Goal: Transaction & Acquisition: Purchase product/service

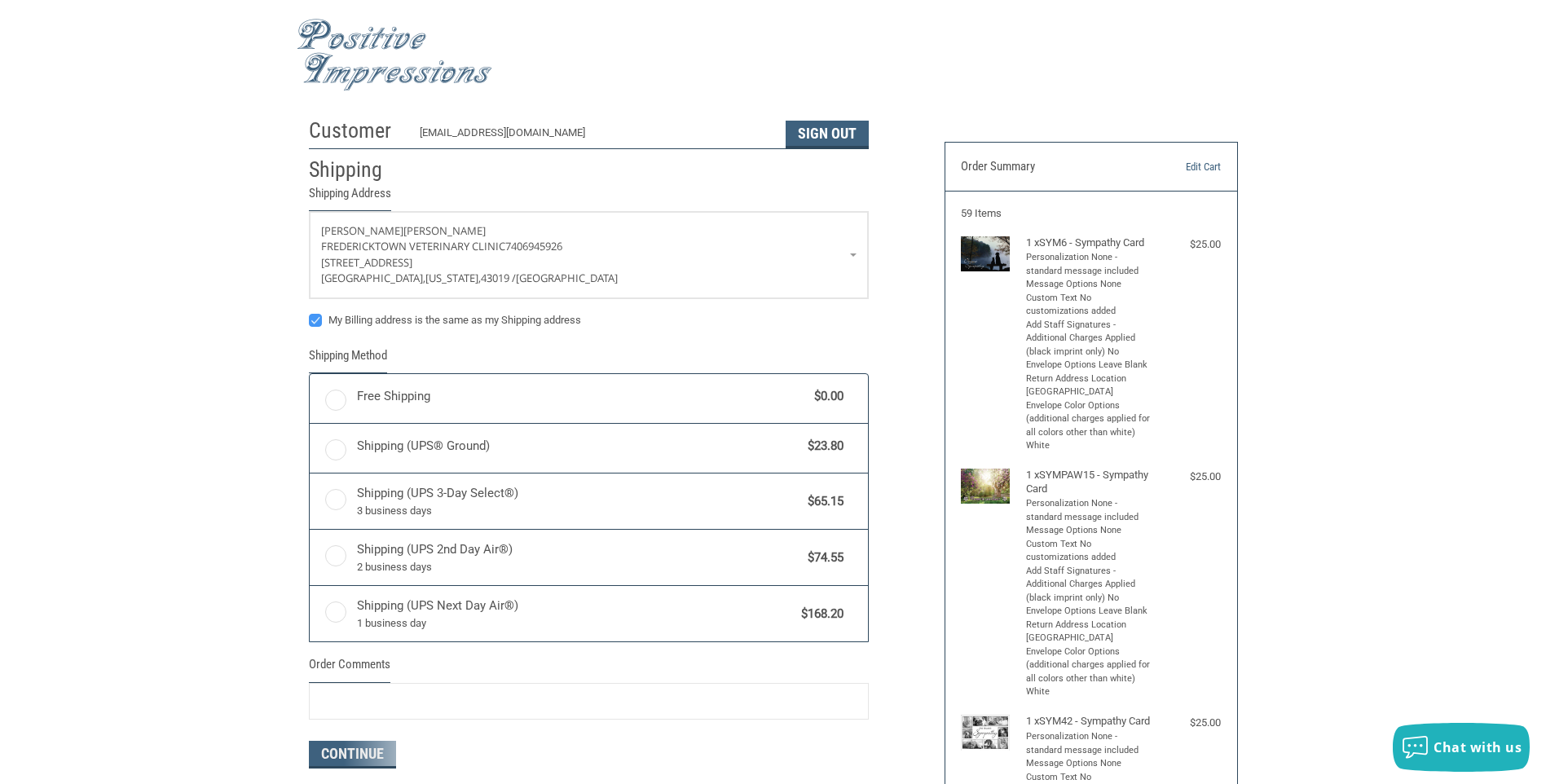
radio input "true"
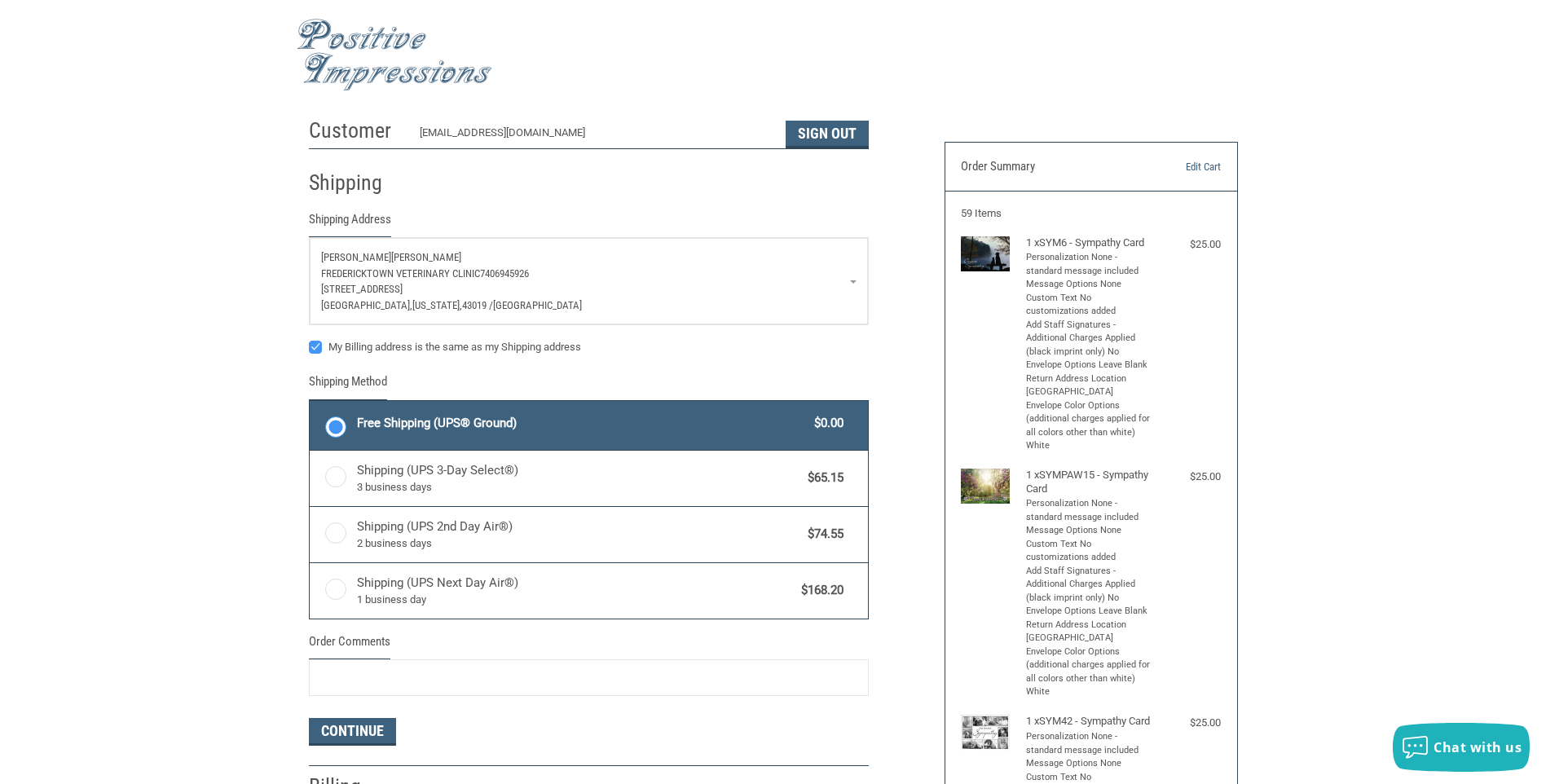
click at [853, 279] on p "[GEOGRAPHIC_DATA] 7406945926" at bounding box center [588, 273] width 536 height 16
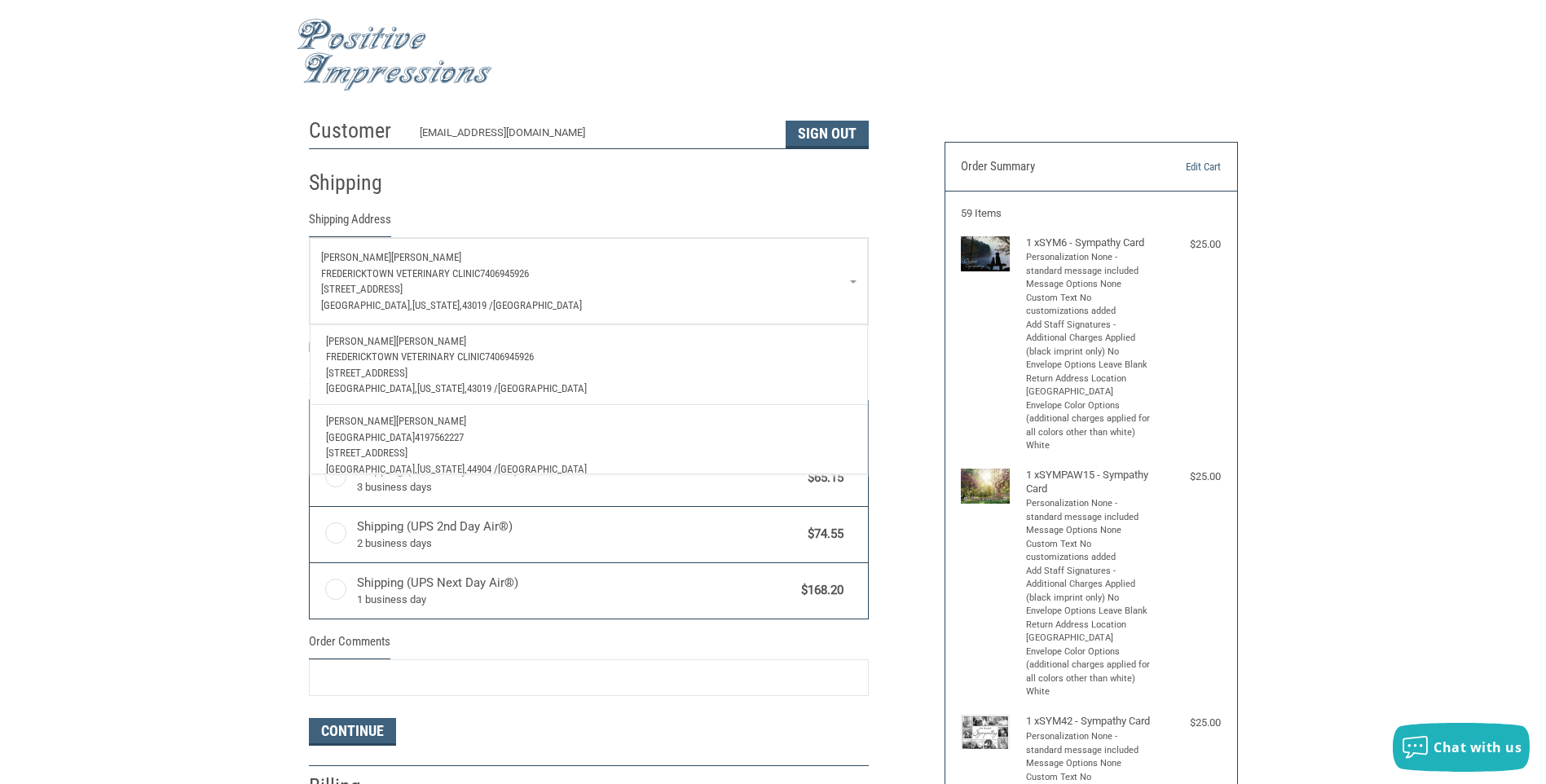
scroll to position [59, 0]
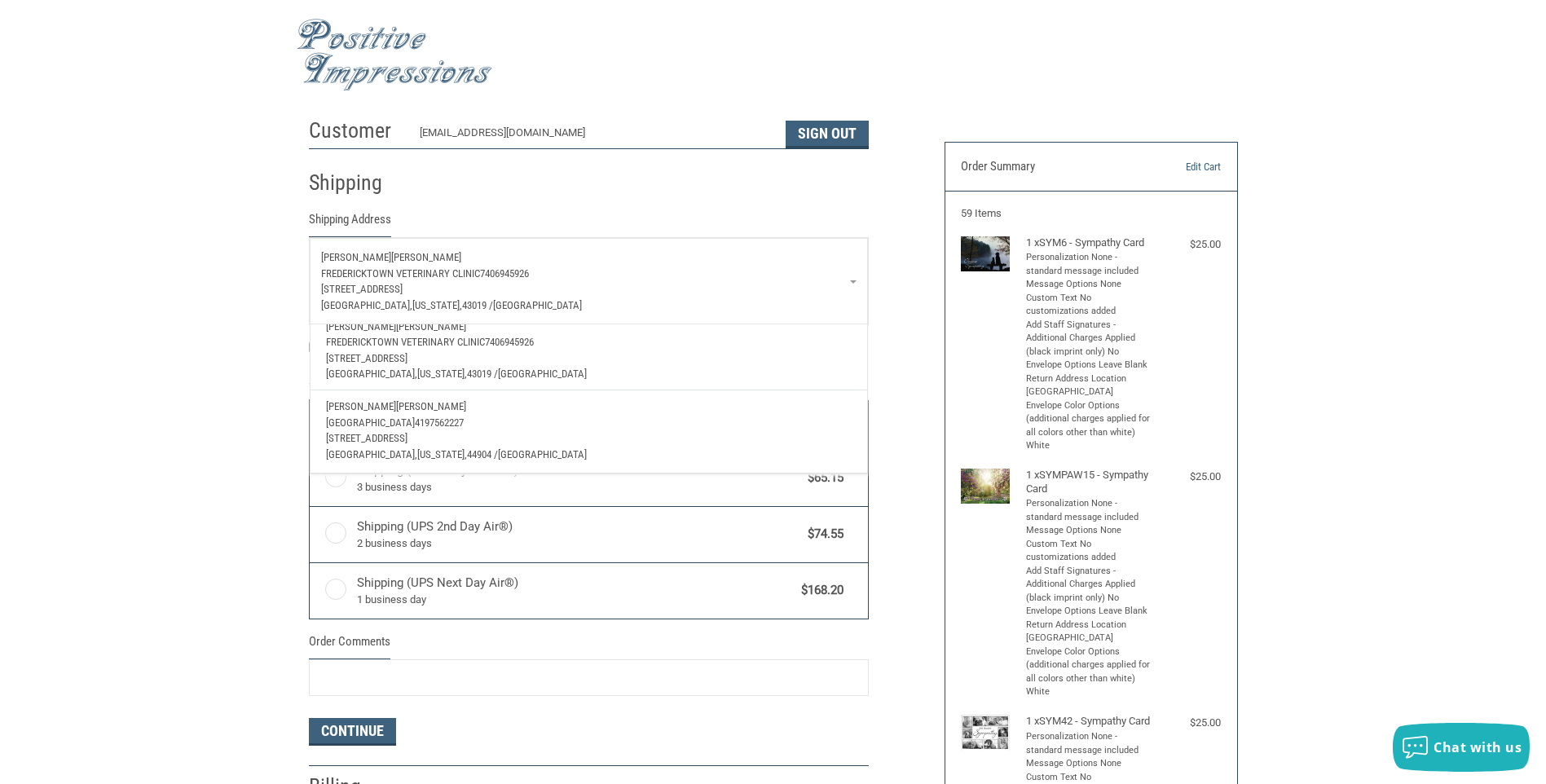
click at [480, 430] on p "[STREET_ADDRESS]" at bounding box center [588, 438] width 525 height 16
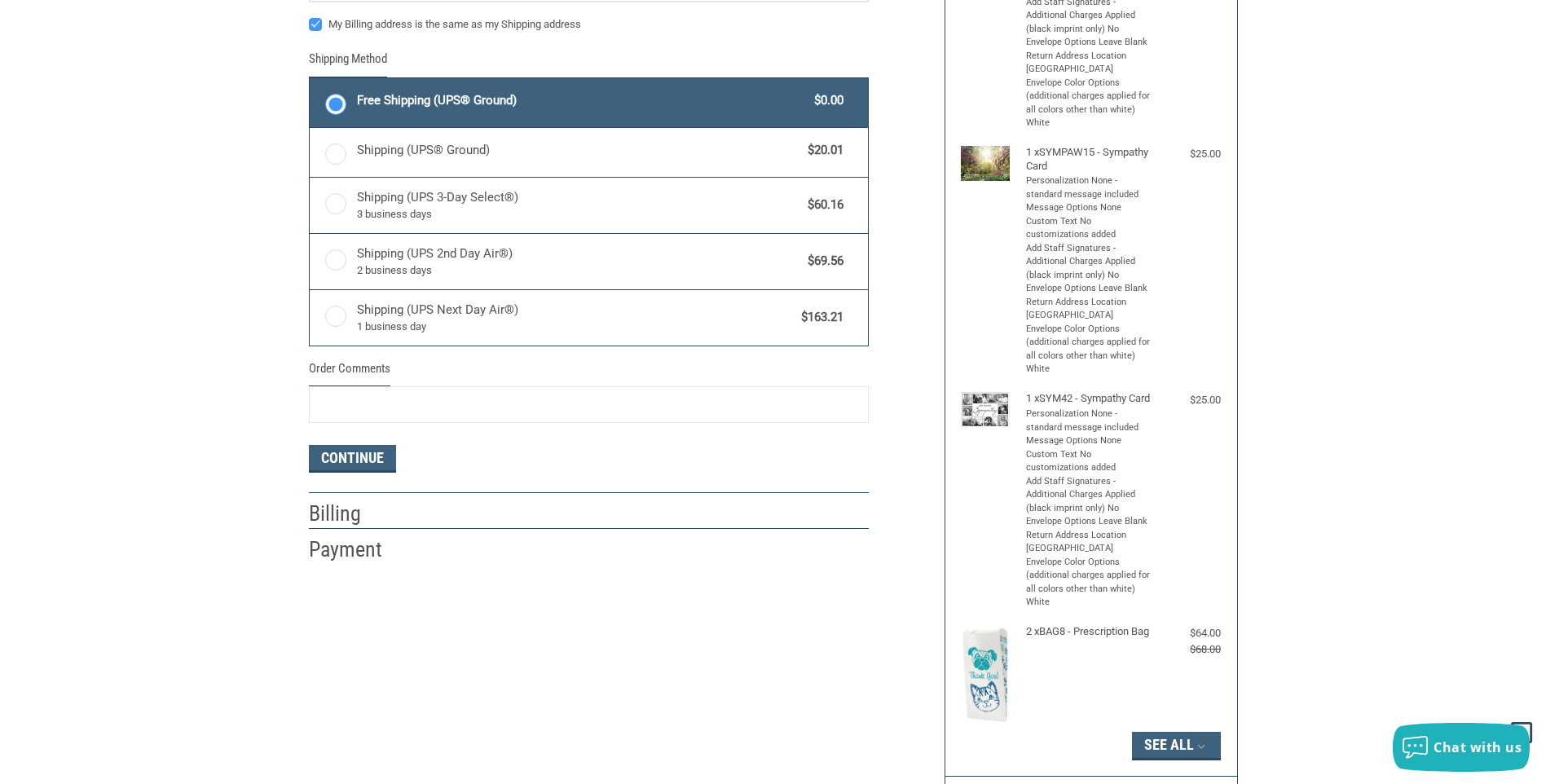
scroll to position [326, 0]
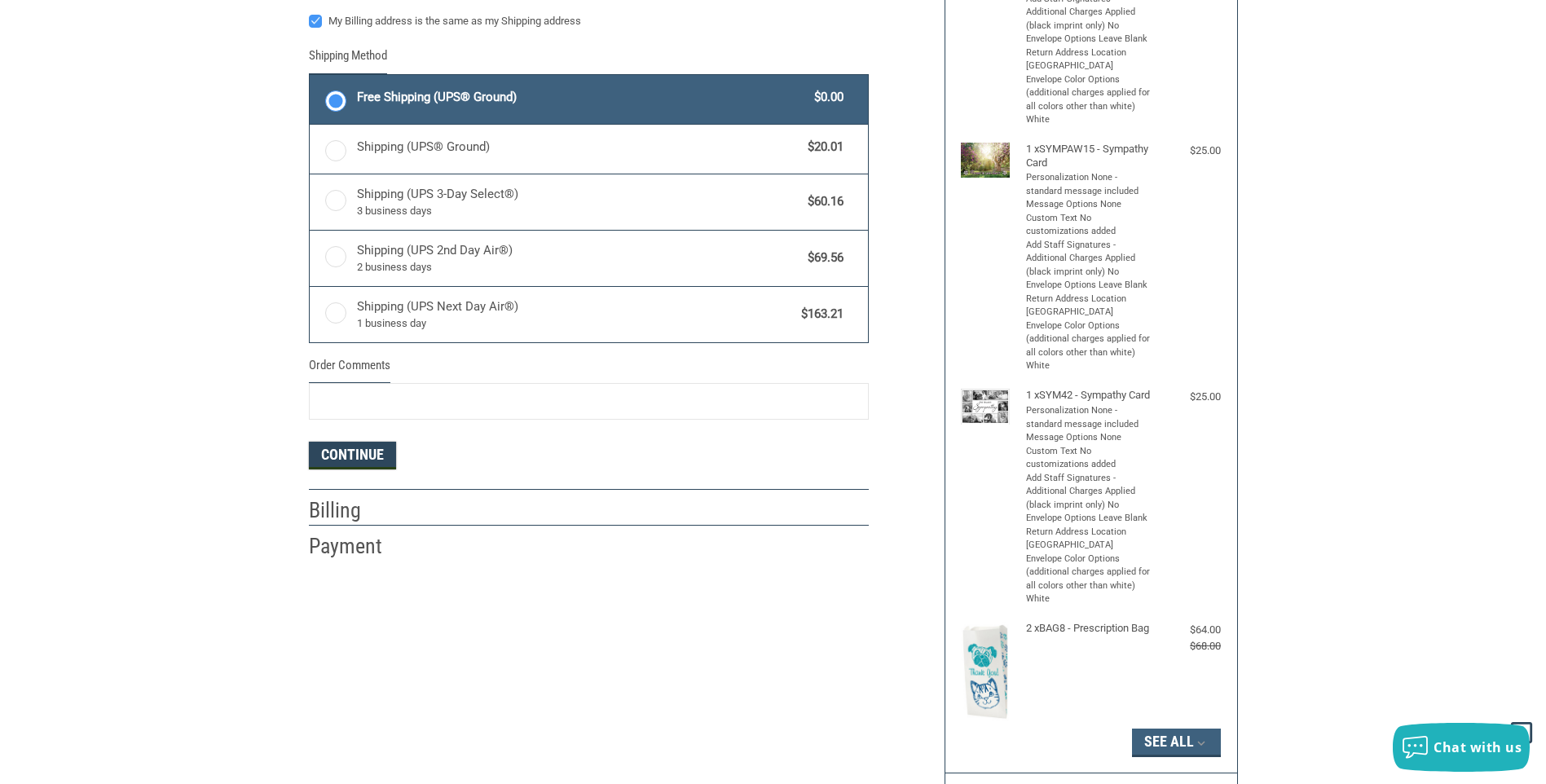
click at [360, 466] on button "Continue" at bounding box center [352, 455] width 87 height 28
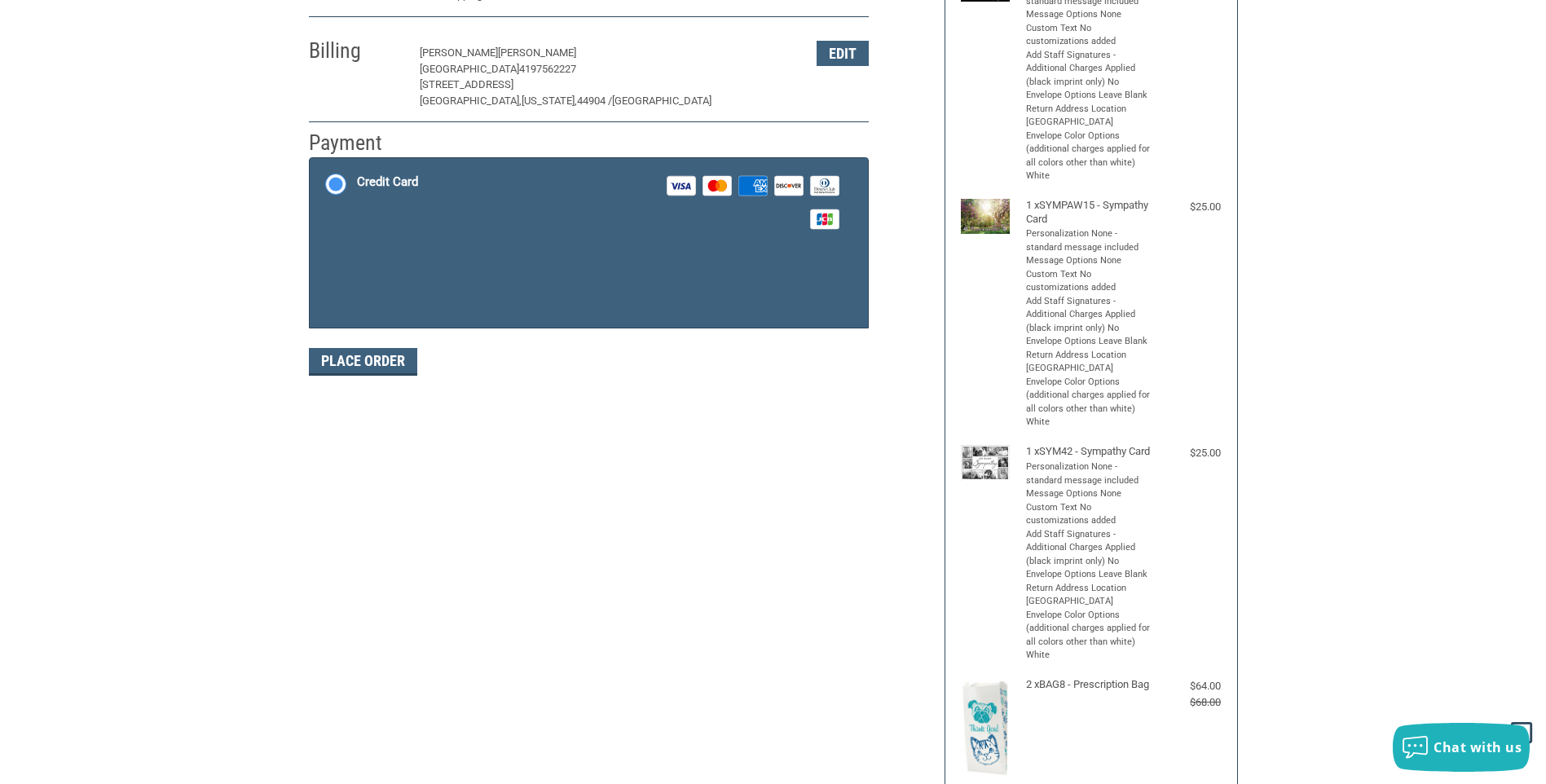
scroll to position [236, 0]
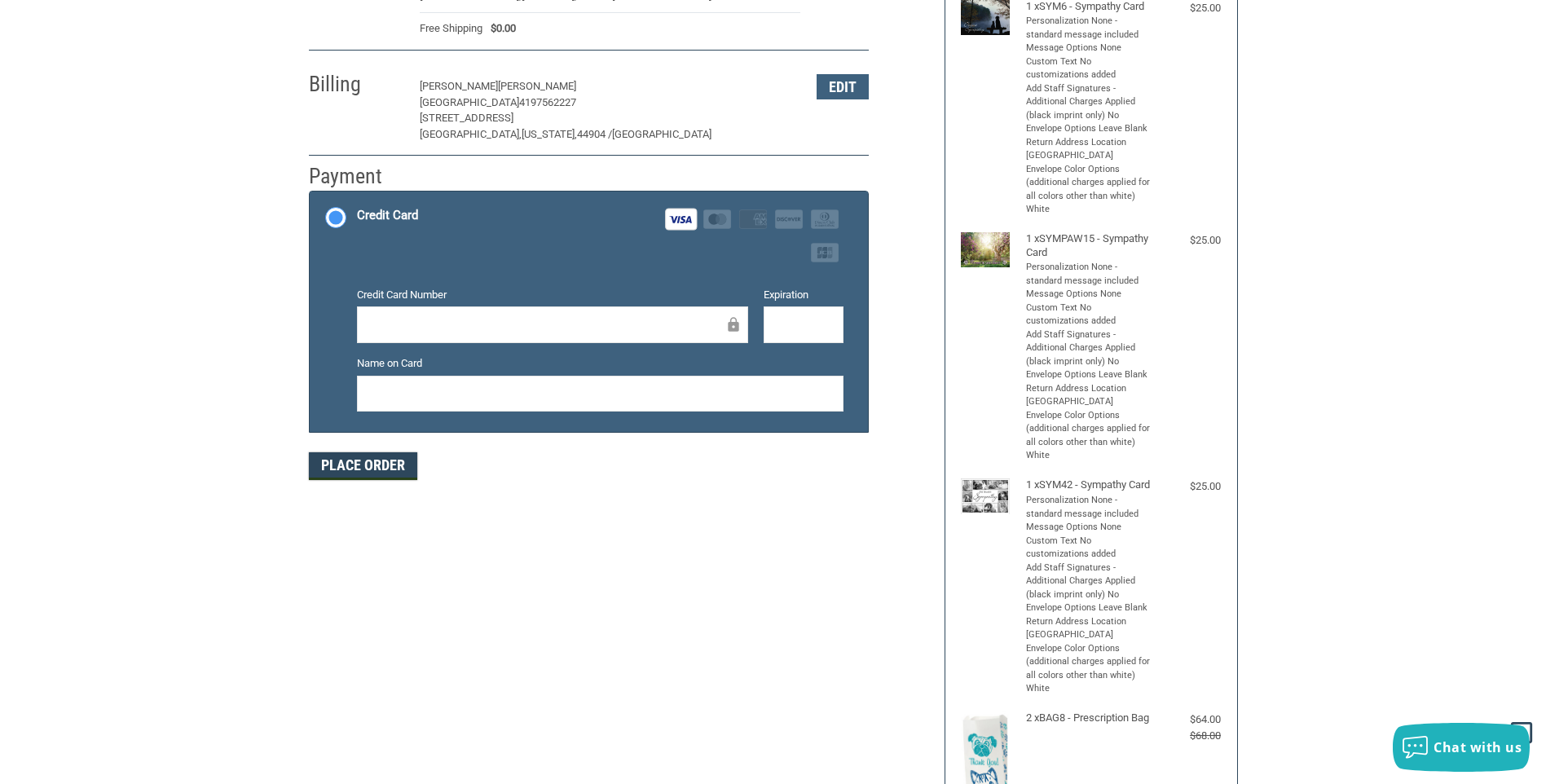
click at [344, 461] on button "Place Order" at bounding box center [363, 466] width 108 height 28
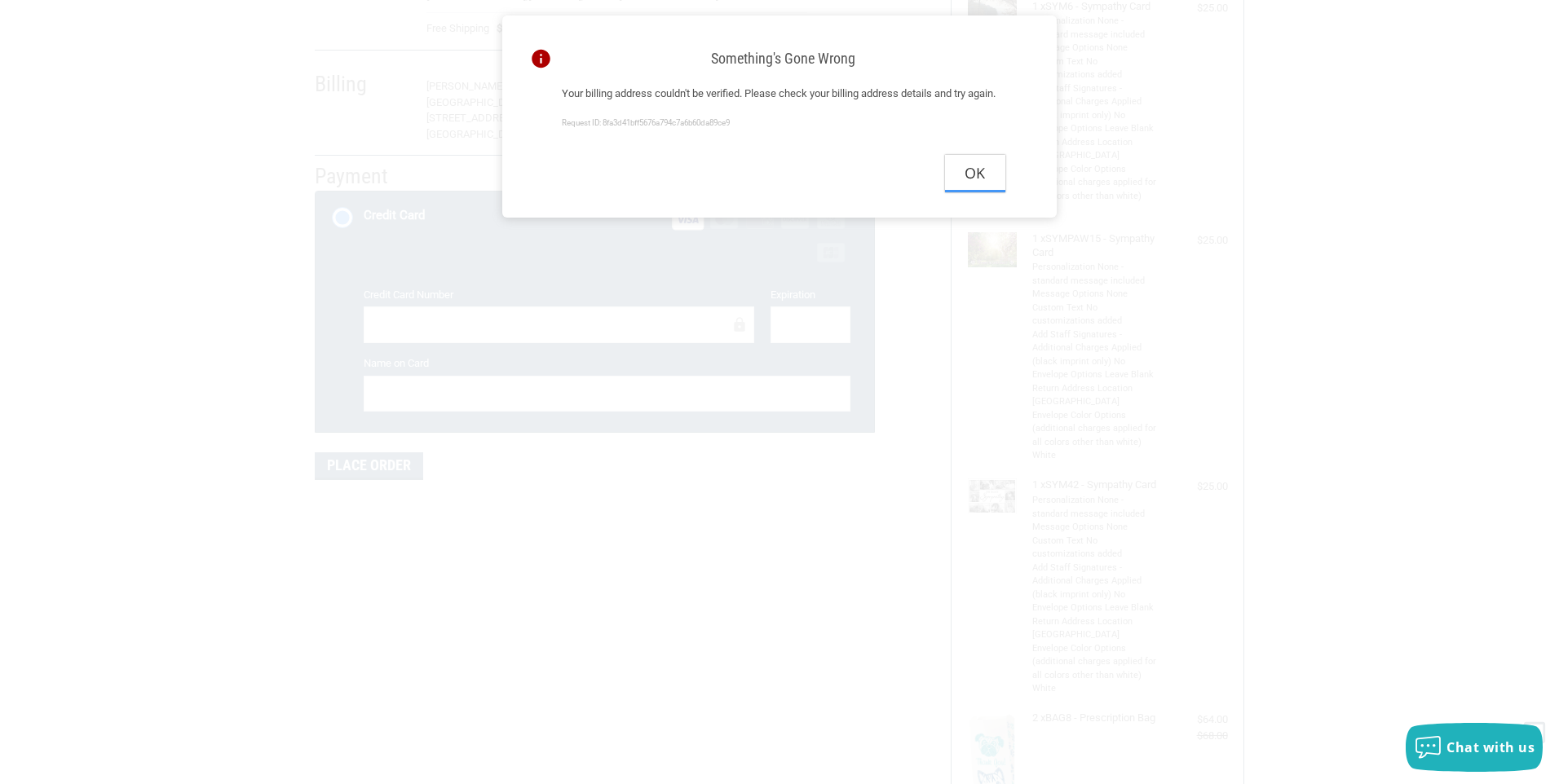
click at [973, 191] on button "Ok" at bounding box center [975, 173] width 60 height 36
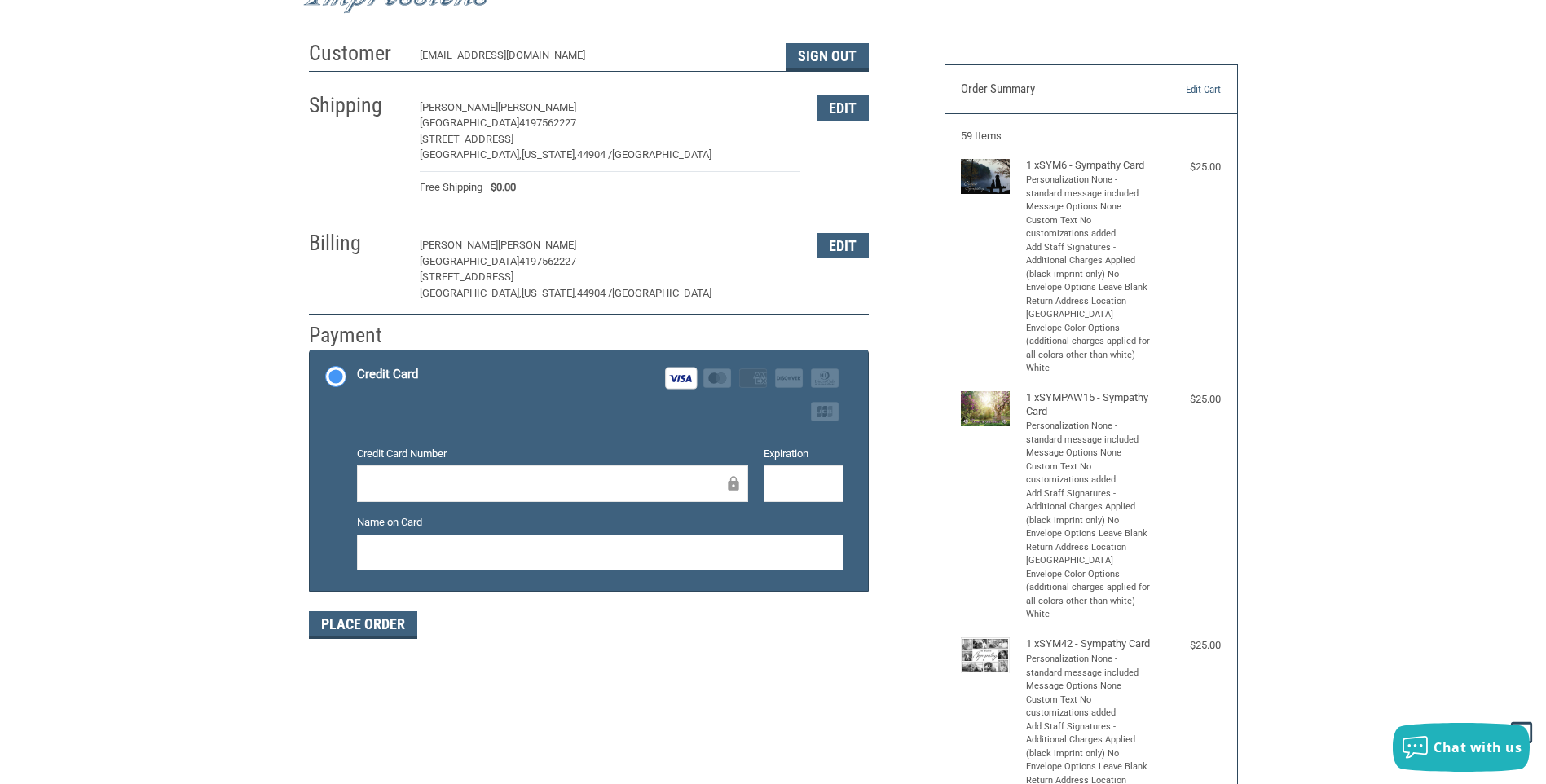
scroll to position [74, 0]
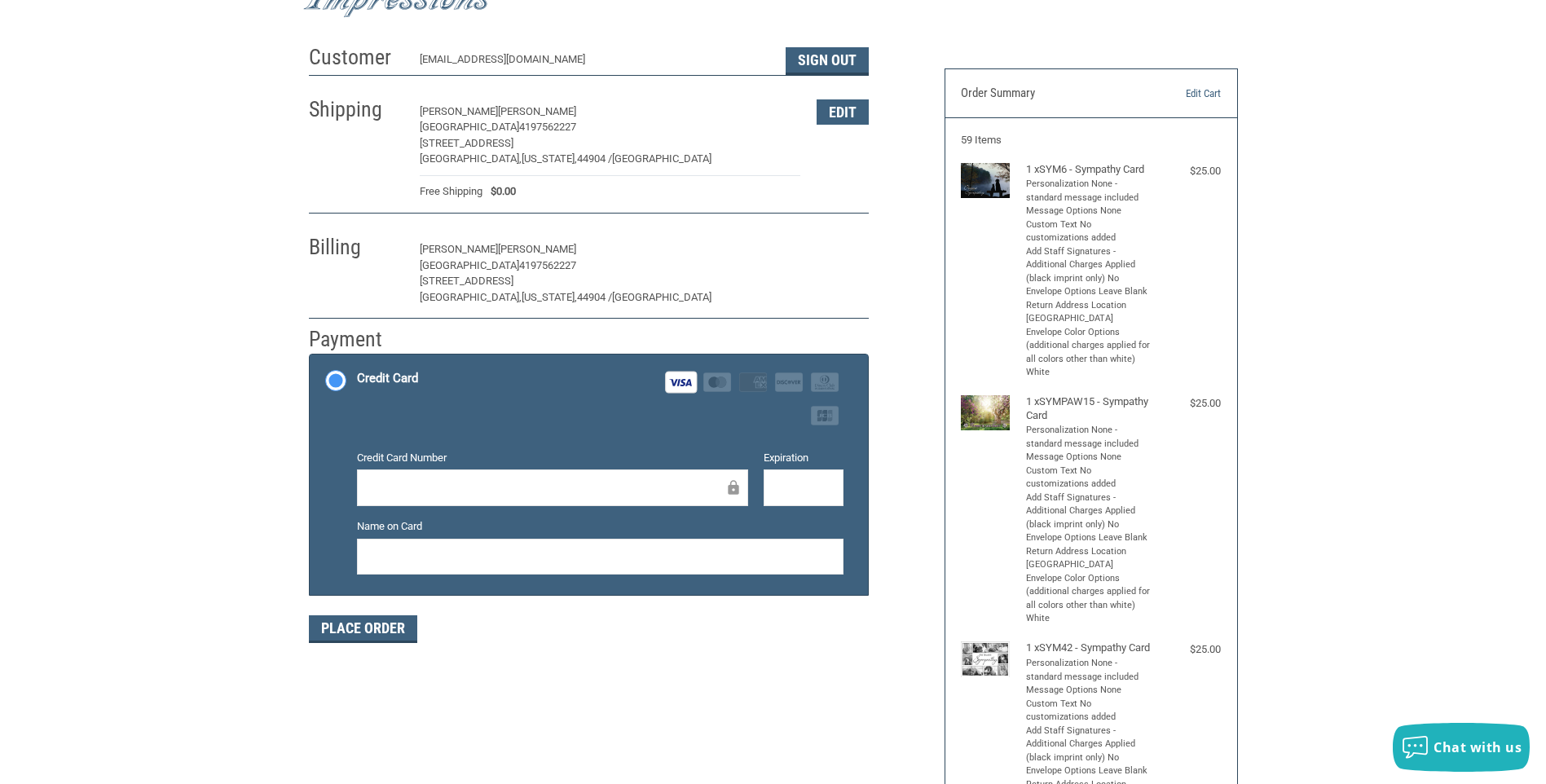
click at [837, 259] on button "Edit" at bounding box center [843, 250] width 52 height 25
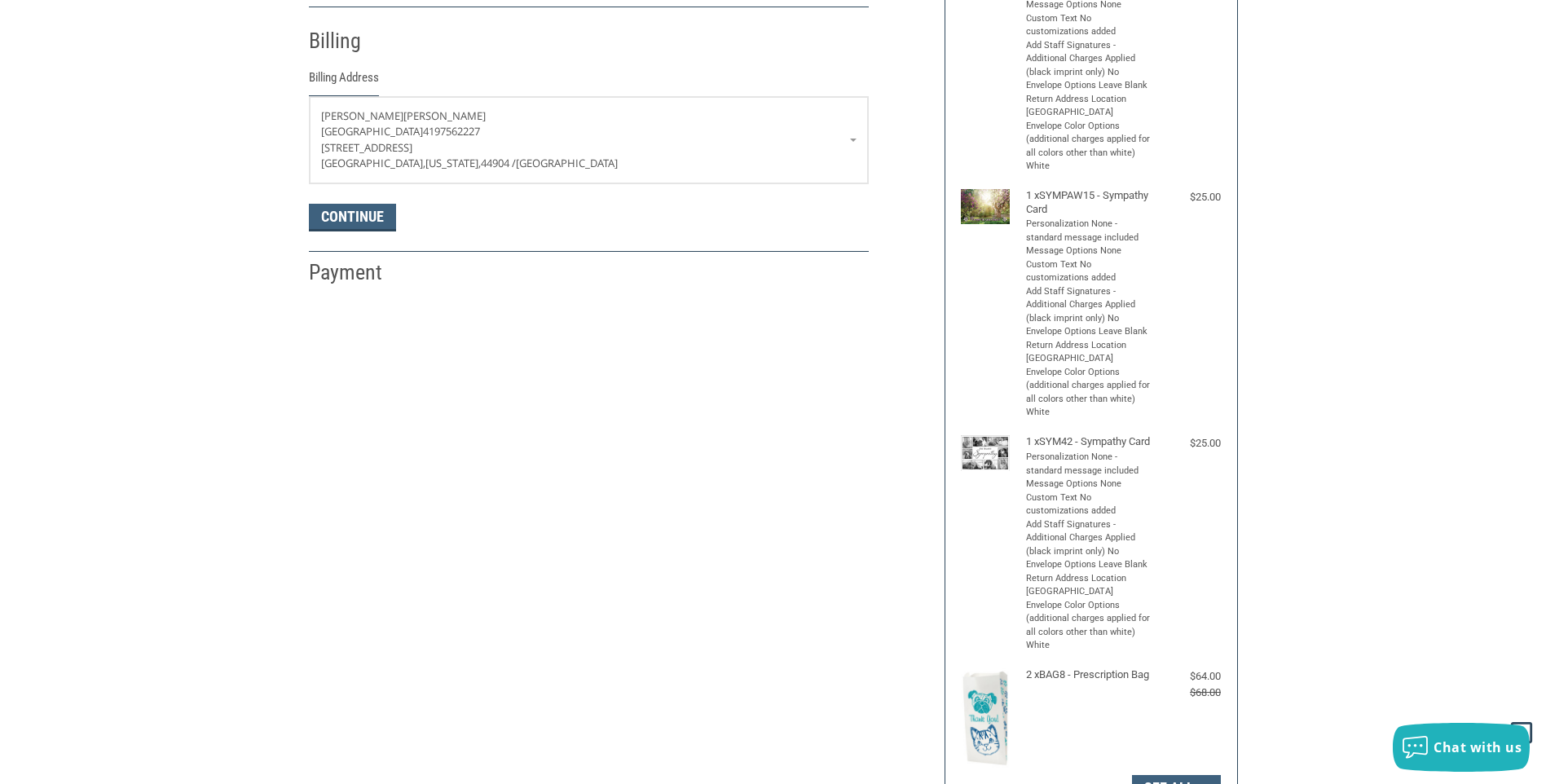
scroll to position [288, 0]
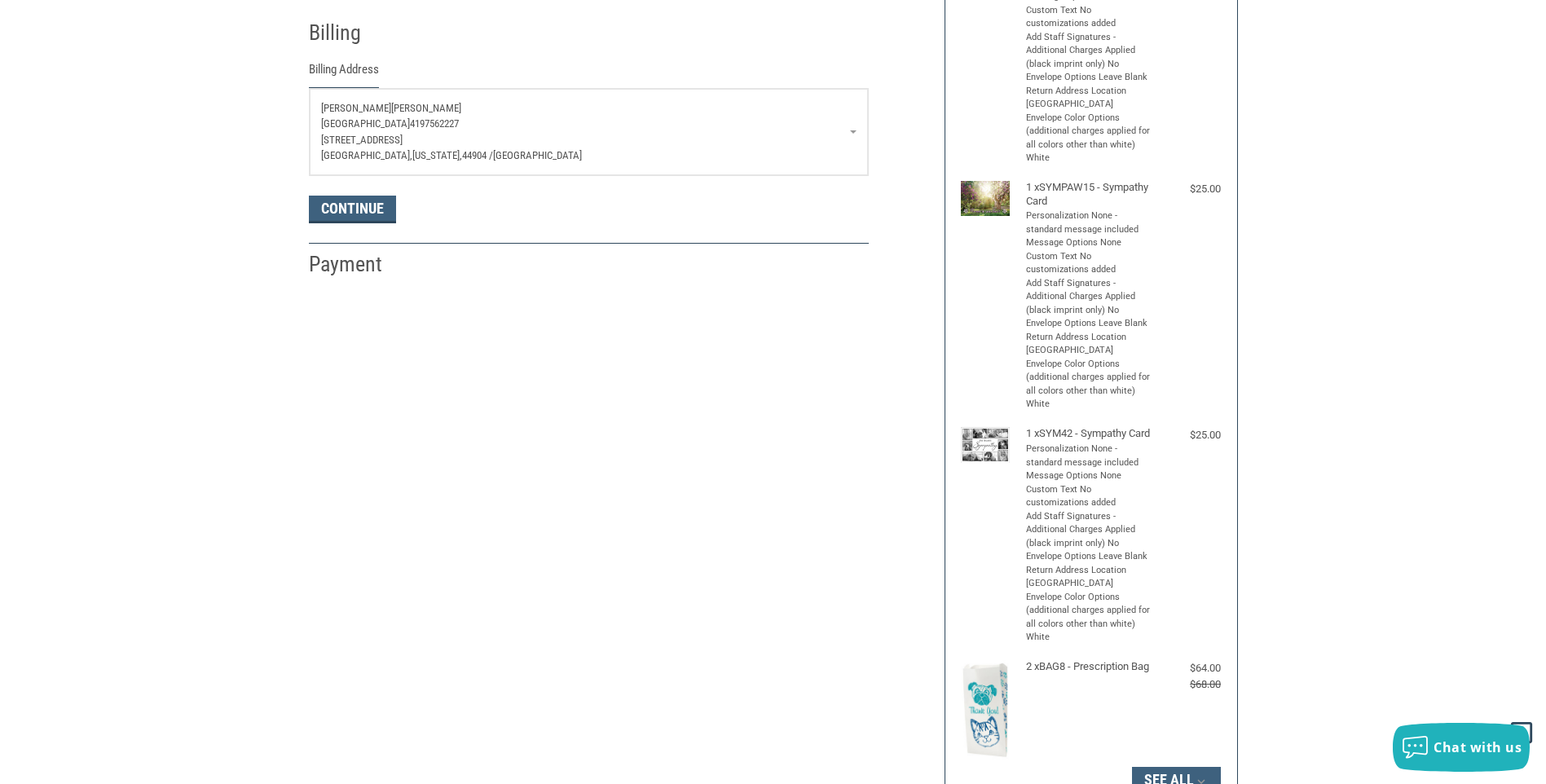
click at [858, 139] on link "[PERSON_NAME] [GEOGRAPHIC_DATA] 4197562227 [STREET_ADDRESS][US_STATE]" at bounding box center [589, 132] width 559 height 86
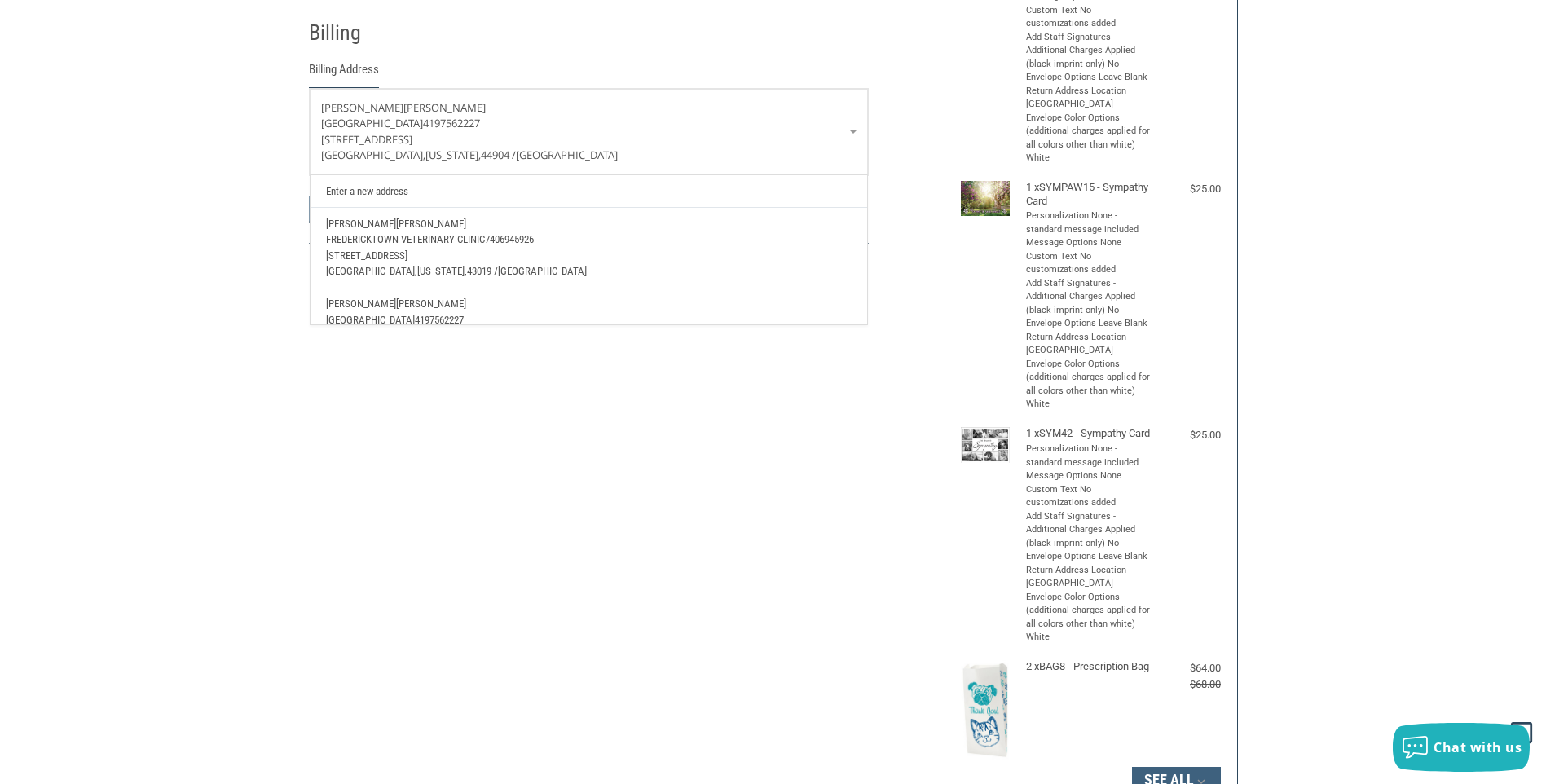
click at [384, 258] on span "[STREET_ADDRESS]" at bounding box center [367, 256] width 81 height 12
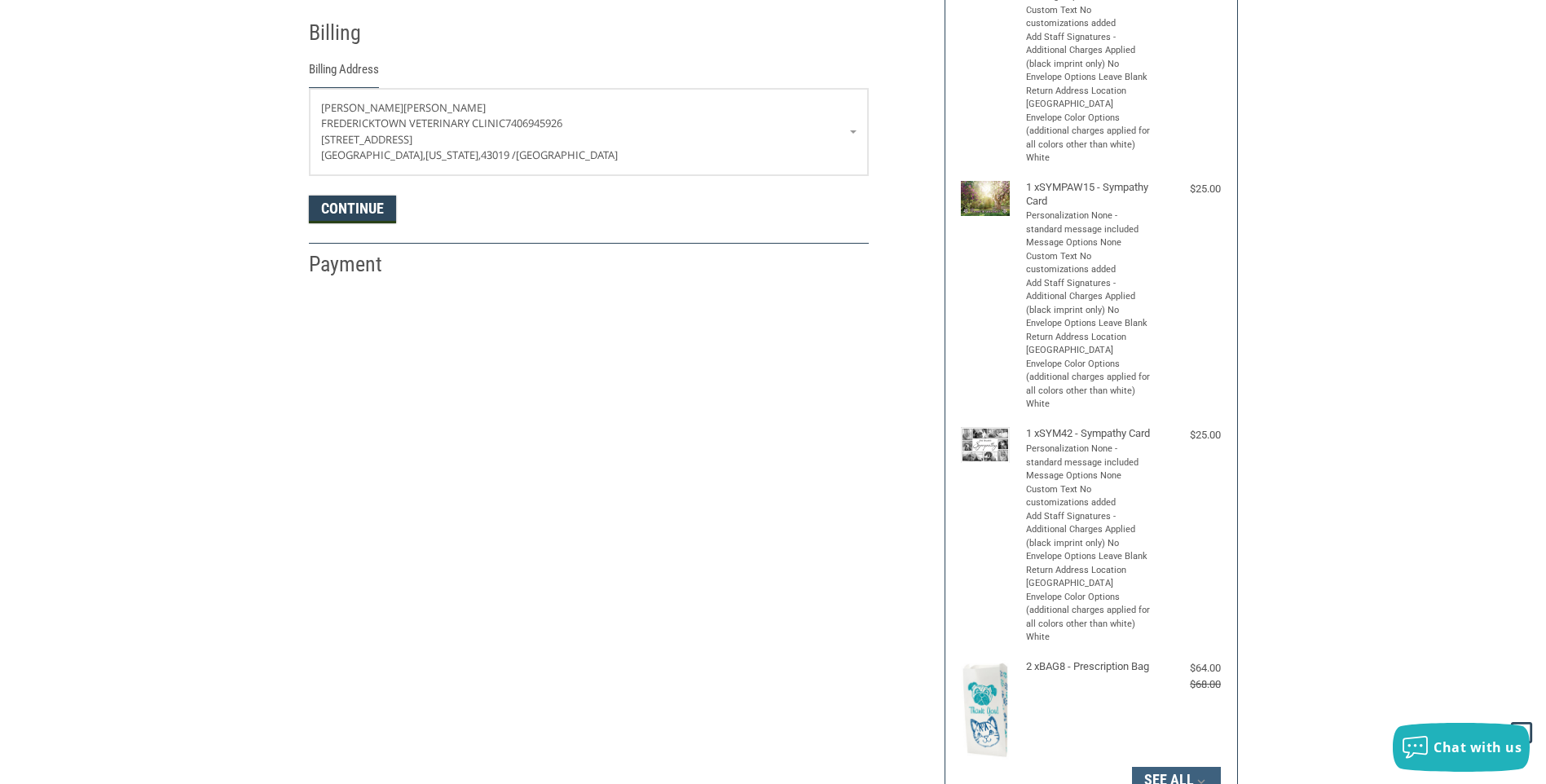
click at [340, 214] on button "Continue" at bounding box center [352, 209] width 87 height 28
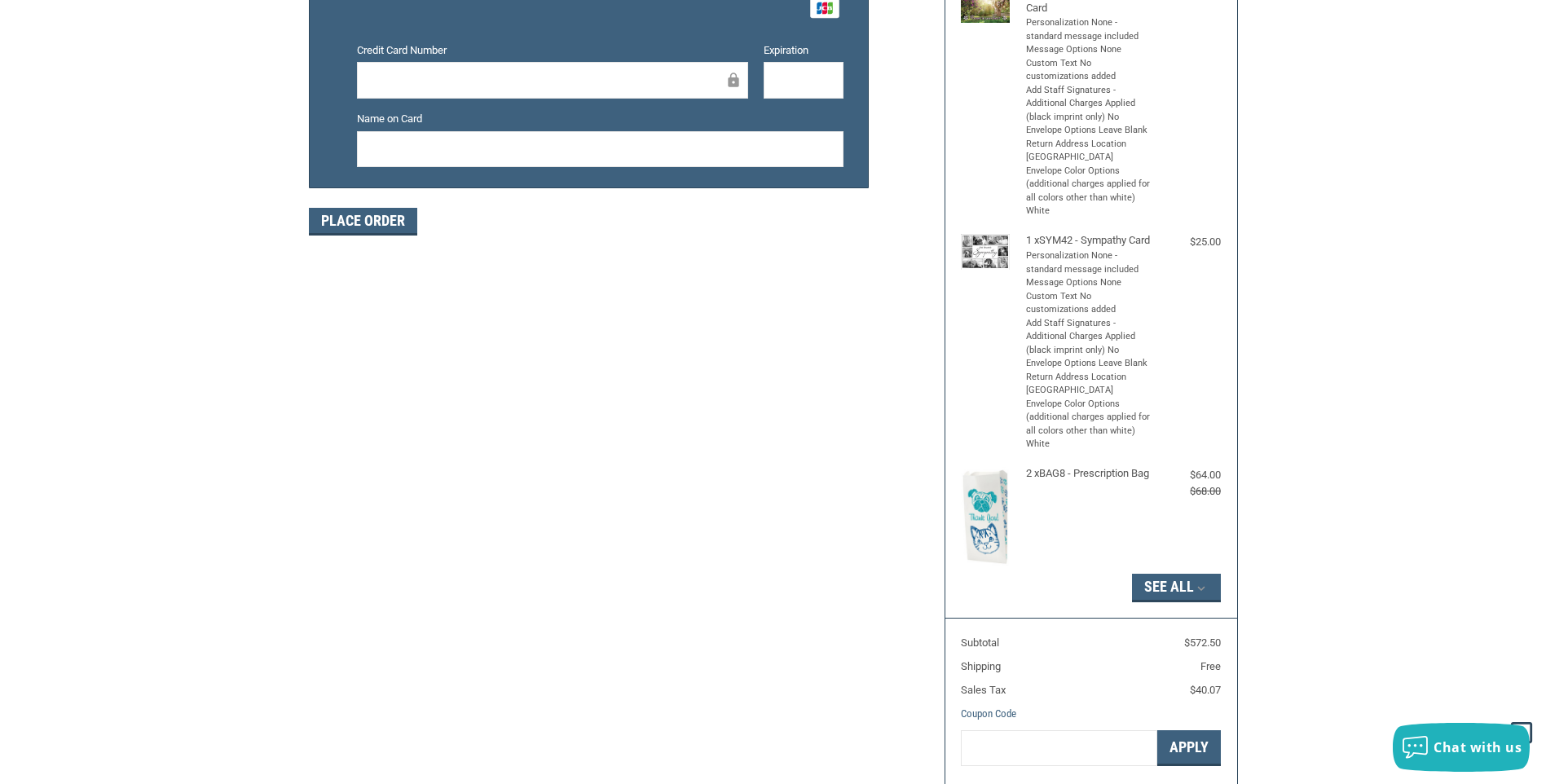
scroll to position [236, 0]
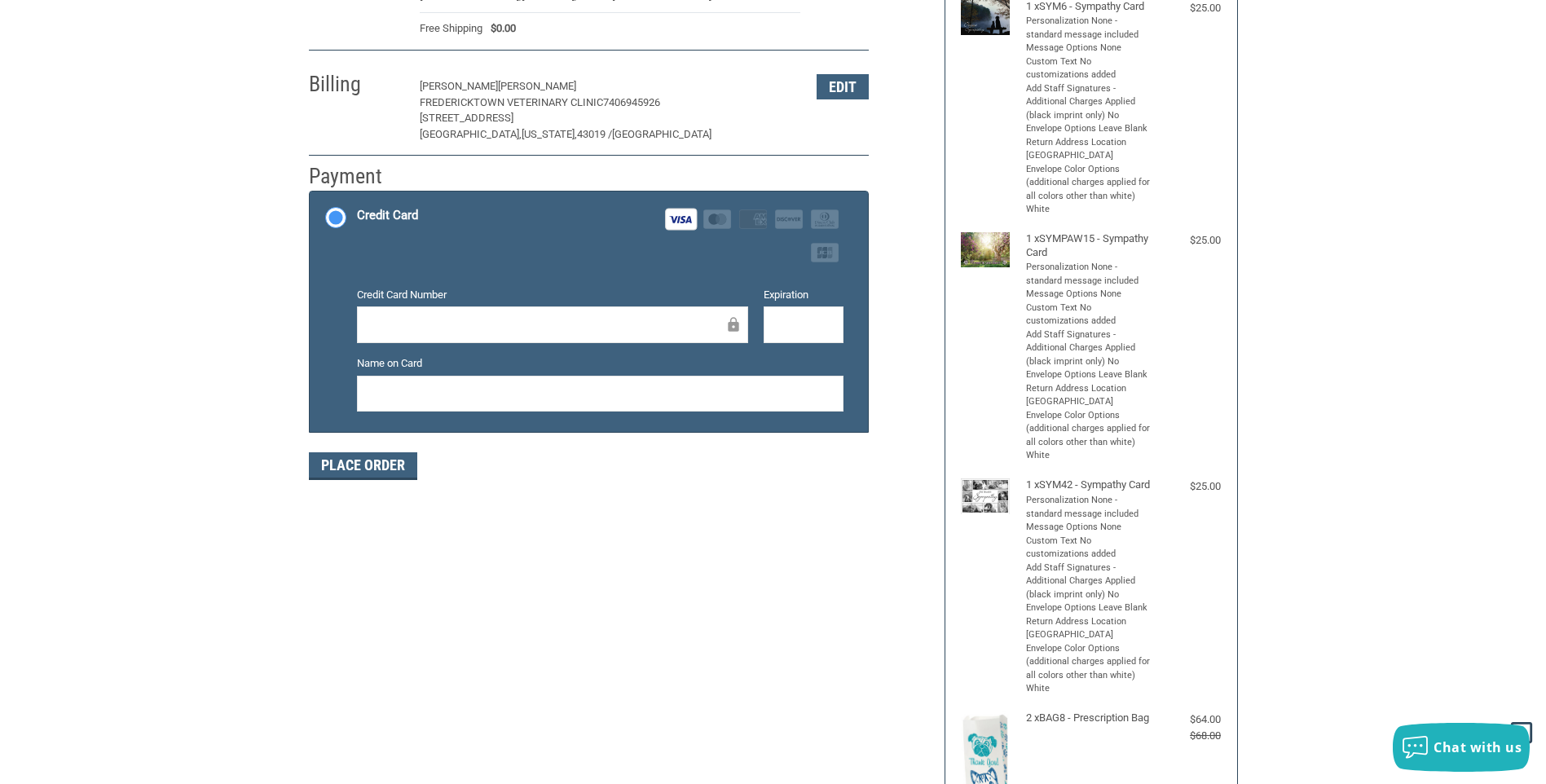
click at [770, 337] on div at bounding box center [803, 324] width 80 height 36
click at [396, 472] on button "Place Order" at bounding box center [363, 466] width 108 height 28
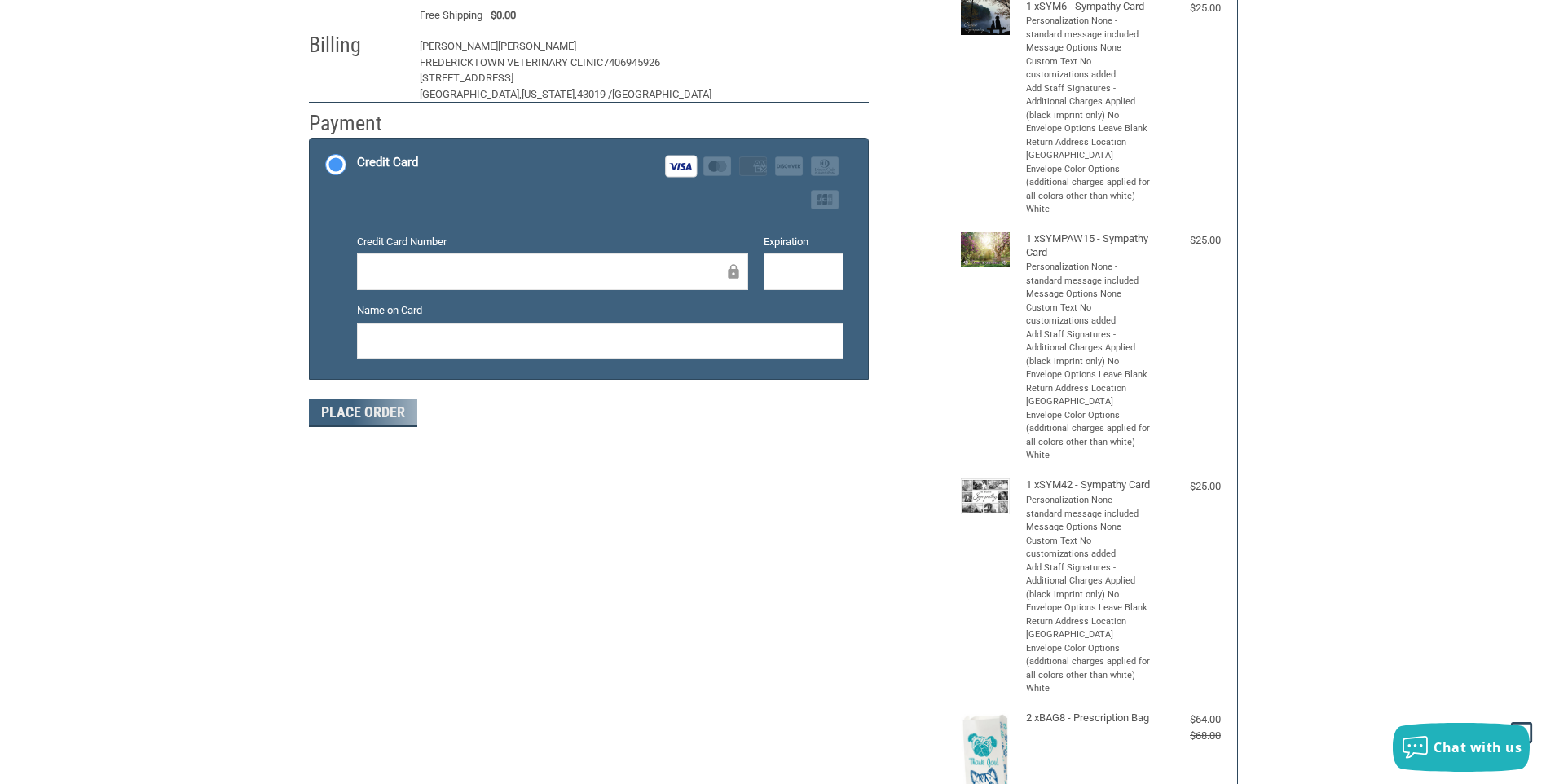
scroll to position [154, 0]
